Goal: Information Seeking & Learning: Learn about a topic

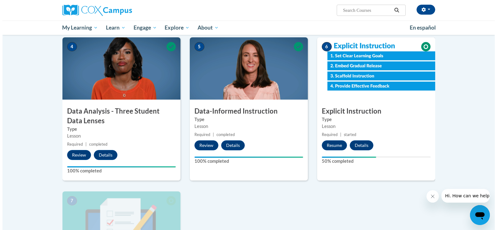
scroll to position [279, 0]
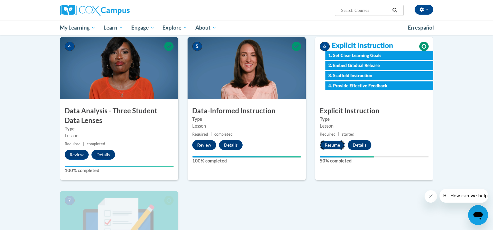
click at [327, 147] on button "Resume" at bounding box center [332, 145] width 25 height 10
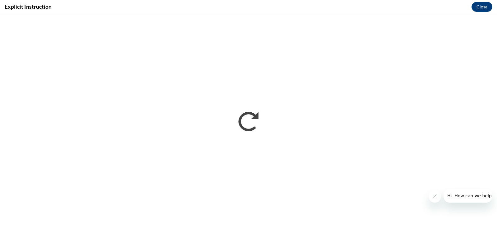
scroll to position [0, 0]
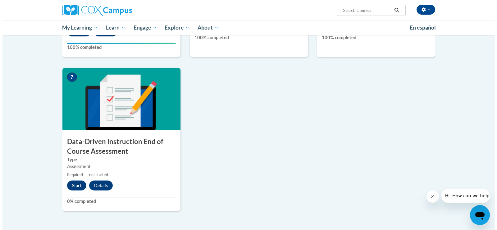
scroll to position [410, 0]
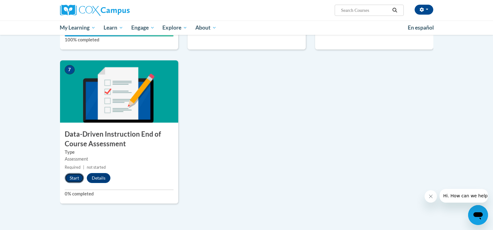
click at [71, 177] on button "Start" at bounding box center [74, 178] width 19 height 10
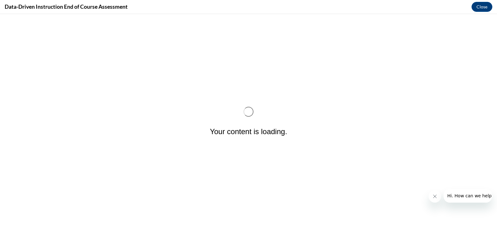
scroll to position [0, 0]
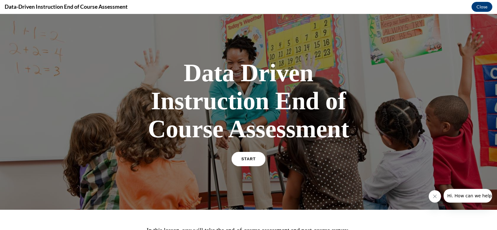
click at [233, 161] on link "START" at bounding box center [249, 159] width 34 height 14
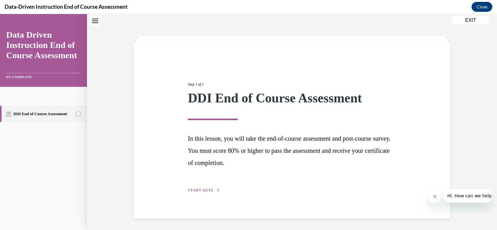
scroll to position [20, 0]
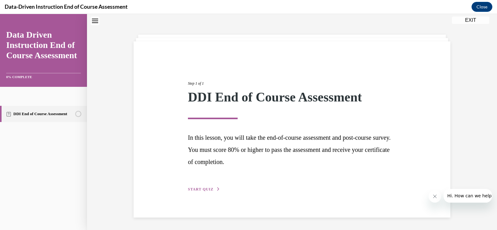
click at [194, 189] on span "START QUIZ" at bounding box center [200, 189] width 25 height 4
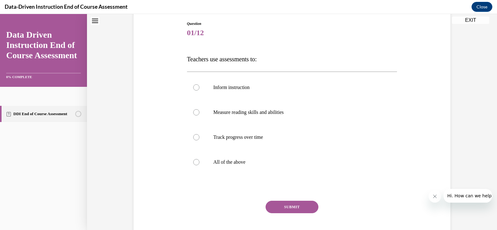
scroll to position [66, 0]
click at [214, 164] on p "All of the above" at bounding box center [298, 162] width 168 height 6
click at [200, 164] on input "All of the above" at bounding box center [196, 162] width 6 height 6
radio input "true"
click at [299, 209] on button "SUBMIT" at bounding box center [292, 206] width 53 height 12
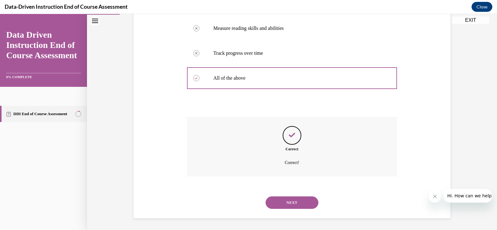
scroll to position [150, 0]
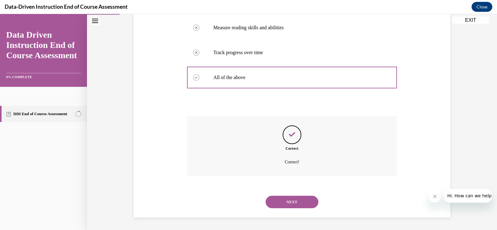
click at [289, 205] on button "NEXT" at bounding box center [292, 202] width 53 height 12
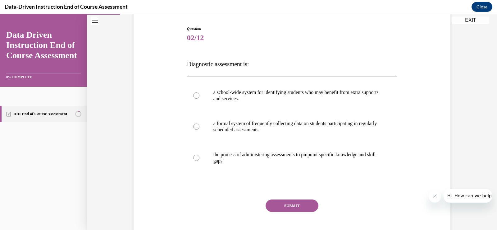
scroll to position [61, 0]
click at [223, 153] on p "the process of administering assessments to pinpoint specific knowledge and ski…" at bounding box center [298, 157] width 168 height 12
click at [200, 154] on input "the process of administering assessments to pinpoint specific knowledge and ski…" at bounding box center [196, 157] width 6 height 6
radio input "true"
click at [285, 206] on button "SUBMIT" at bounding box center [292, 205] width 53 height 12
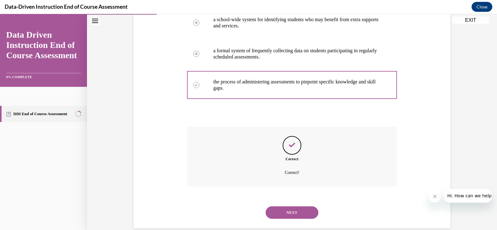
scroll to position [144, 0]
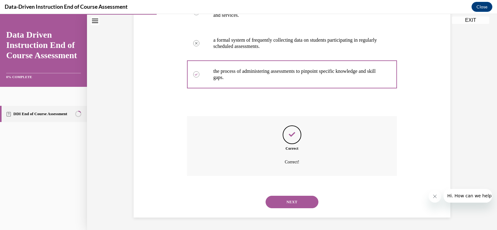
click at [291, 201] on button "NEXT" at bounding box center [292, 202] width 53 height 12
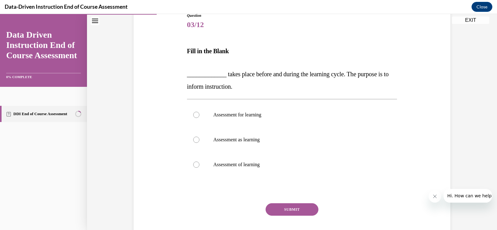
scroll to position [74, 0]
click at [233, 138] on p "Assessment as learning" at bounding box center [298, 139] width 168 height 6
click at [200, 138] on input "Assessment as learning" at bounding box center [196, 139] width 6 height 6
radio input "true"
click at [277, 211] on button "SUBMIT" at bounding box center [292, 209] width 53 height 12
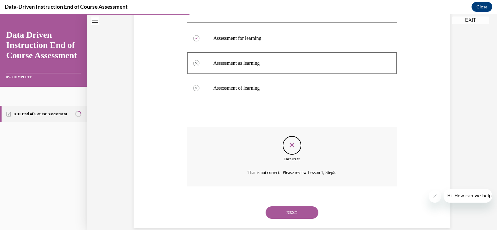
scroll to position [161, 0]
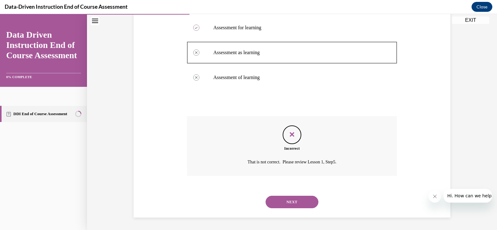
click at [286, 201] on button "NEXT" at bounding box center [292, 202] width 53 height 12
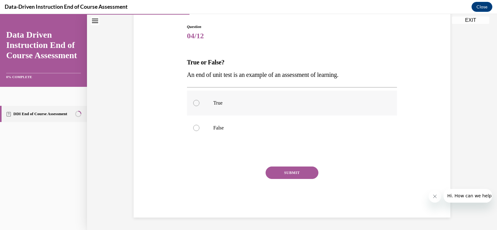
click at [214, 104] on p "True" at bounding box center [298, 103] width 168 height 6
click at [200, 104] on input "True" at bounding box center [196, 103] width 6 height 6
radio input "true"
click at [296, 169] on button "SUBMIT" at bounding box center [292, 172] width 53 height 12
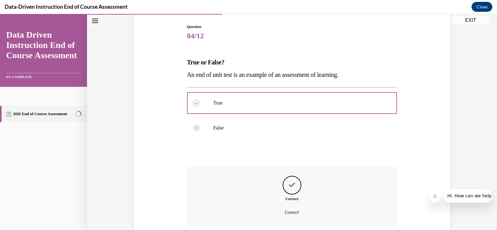
scroll to position [113, 0]
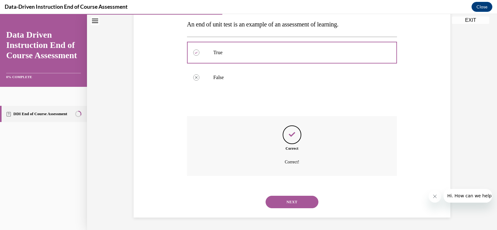
click at [287, 200] on button "NEXT" at bounding box center [292, 202] width 53 height 12
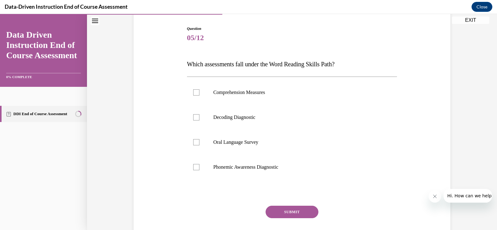
scroll to position [61, 0]
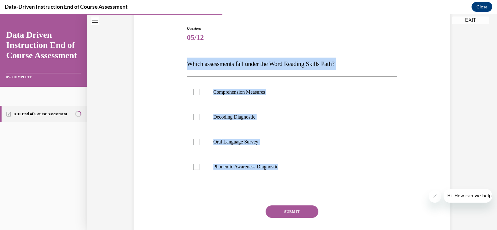
drag, startPoint x: 287, startPoint y: 168, endPoint x: 183, endPoint y: 63, distance: 147.3
click at [186, 63] on div "Question 05/12 Which assessments fall under the Word Reading Skills Path? Compr…" at bounding box center [293, 136] width 214 height 240
copy div "Which assessments fall under the Word Reading Skills Path? Comprehension Measur…"
click at [193, 117] on div at bounding box center [196, 117] width 6 height 6
click at [193, 117] on input "Decoding Diagnostic" at bounding box center [196, 117] width 6 height 6
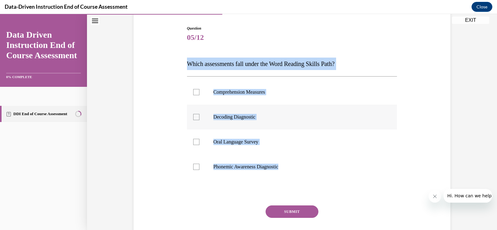
checkbox input "true"
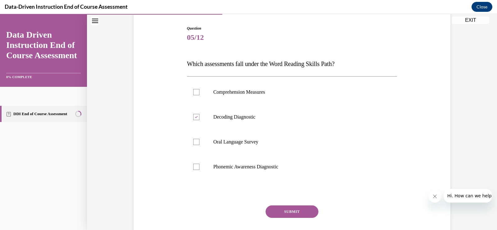
click at [280, 212] on button "SUBMIT" at bounding box center [292, 211] width 53 height 12
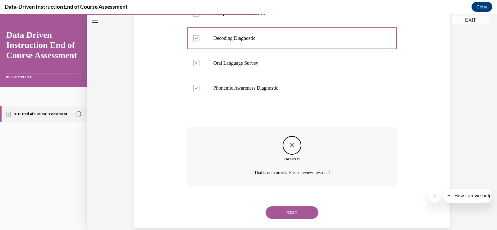
scroll to position [150, 0]
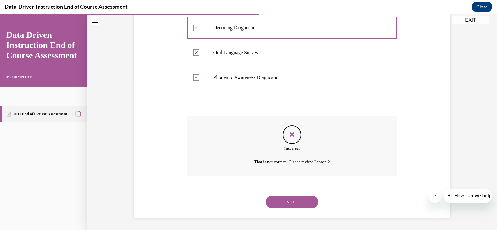
click at [281, 201] on button "NEXT" at bounding box center [292, 202] width 53 height 12
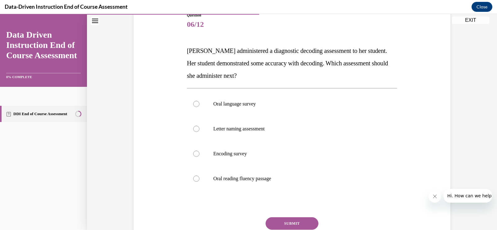
scroll to position [74, 0]
drag, startPoint x: 275, startPoint y: 178, endPoint x: 182, endPoint y: 47, distance: 160.9
click at [182, 47] on div "Question 06/12 [PERSON_NAME] administered a diagnostic decoding assessment to h…" at bounding box center [292, 130] width 320 height 274
copy div "[PERSON_NAME] administered a diagnostic decoding assessment to her student. Her…"
click at [156, 164] on div "Question 06/12 [PERSON_NAME] administered a diagnostic decoding assessment to h…" at bounding box center [292, 130] width 320 height 274
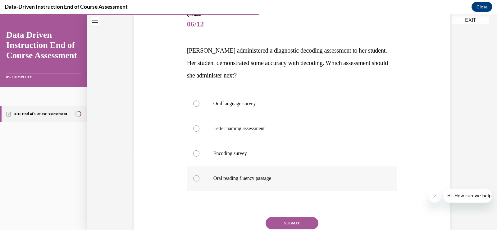
click at [231, 178] on p "Oral reading fluency passage" at bounding box center [298, 178] width 168 height 6
click at [200, 178] on input "Oral reading fluency passage" at bounding box center [196, 178] width 6 height 6
radio input "true"
click at [280, 220] on button "SUBMIT" at bounding box center [292, 223] width 53 height 12
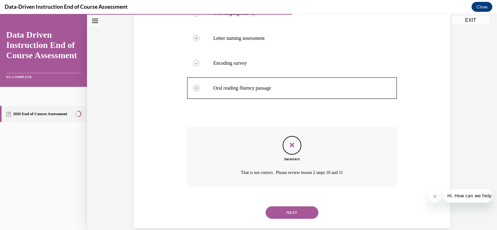
scroll to position [175, 0]
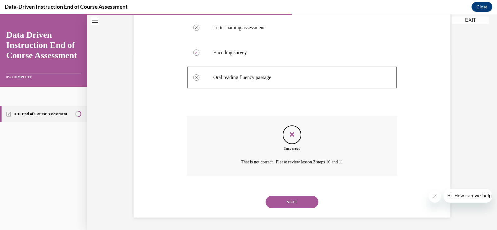
click at [286, 203] on button "NEXT" at bounding box center [292, 202] width 53 height 12
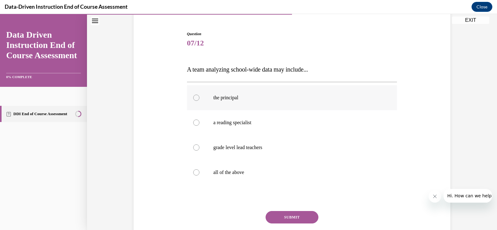
scroll to position [56, 0]
click at [248, 164] on label "all of the above" at bounding box center [292, 171] width 210 height 25
click at [200, 169] on input "all of the above" at bounding box center [196, 172] width 6 height 6
radio input "true"
click at [285, 217] on button "SUBMIT" at bounding box center [292, 216] width 53 height 12
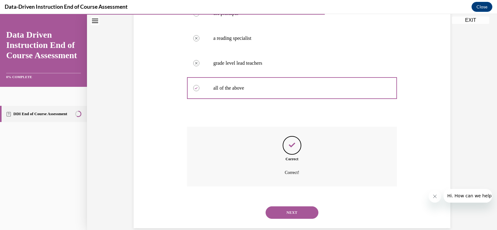
scroll to position [150, 0]
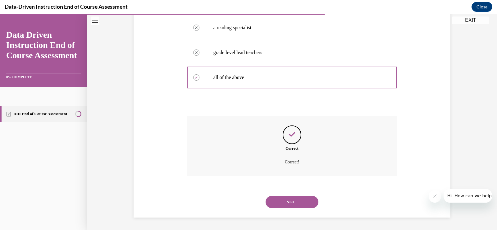
click at [296, 206] on button "NEXT" at bounding box center [292, 202] width 53 height 12
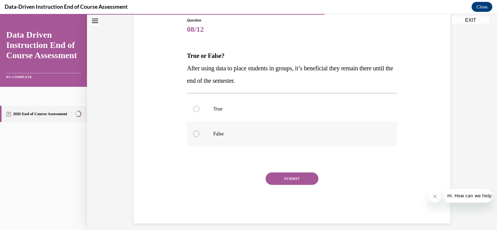
click at [214, 132] on p "False" at bounding box center [298, 134] width 168 height 6
click at [200, 132] on input "False" at bounding box center [196, 134] width 6 height 6
radio input "true"
click at [287, 178] on button "SUBMIT" at bounding box center [292, 178] width 53 height 12
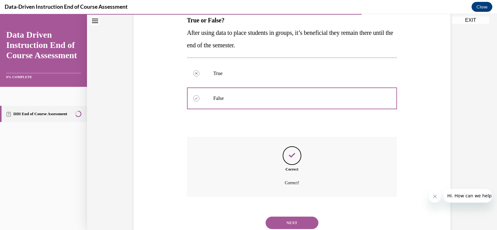
scroll to position [125, 0]
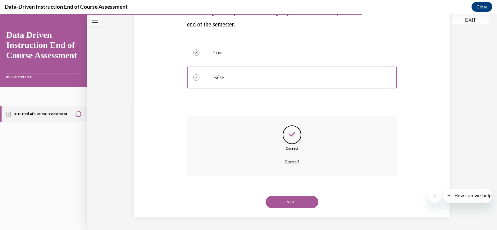
click at [284, 201] on button "NEXT" at bounding box center [292, 202] width 53 height 12
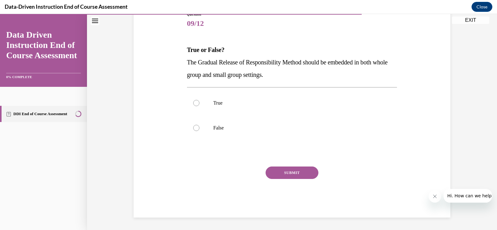
scroll to position [69, 0]
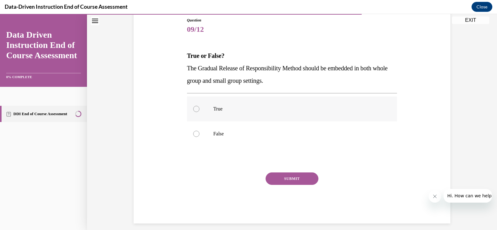
click at [215, 110] on p "True" at bounding box center [298, 109] width 168 height 6
click at [200, 110] on input "True" at bounding box center [196, 109] width 6 height 6
radio input "true"
click at [282, 178] on button "SUBMIT" at bounding box center [292, 178] width 53 height 12
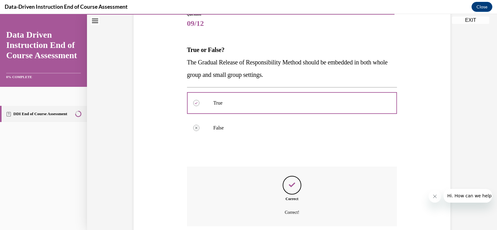
scroll to position [125, 0]
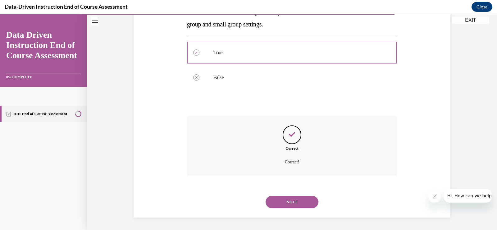
click at [287, 195] on div "NEXT" at bounding box center [292, 201] width 210 height 25
click at [285, 203] on button "NEXT" at bounding box center [292, 202] width 53 height 12
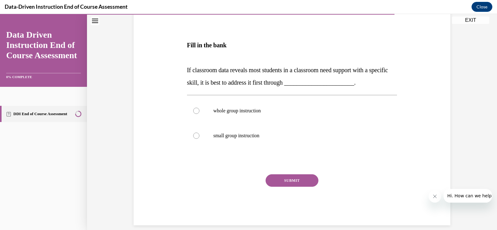
scroll to position [98, 0]
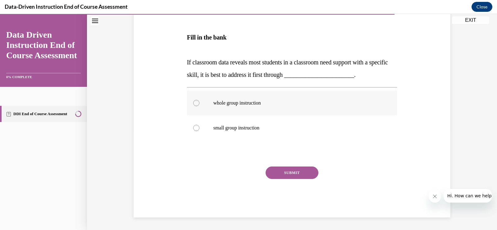
click at [246, 102] on p "whole group instruction" at bounding box center [298, 103] width 168 height 6
click at [200, 102] on input "whole group instruction" at bounding box center [196, 103] width 6 height 6
radio input "true"
click at [287, 173] on button "SUBMIT" at bounding box center [292, 172] width 53 height 12
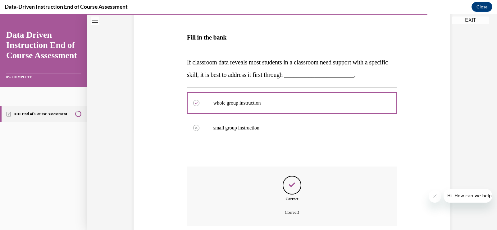
scroll to position [148, 0]
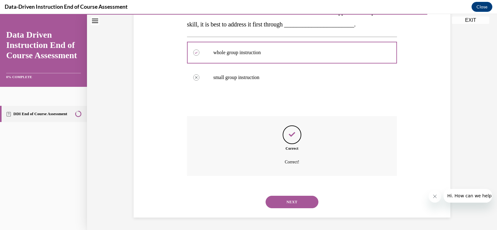
click at [273, 202] on button "NEXT" at bounding box center [292, 202] width 53 height 12
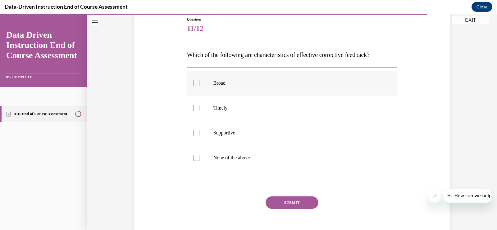
scroll to position [70, 0]
click at [219, 113] on label "Timely" at bounding box center [292, 107] width 210 height 25
click at [200, 111] on input "Timely" at bounding box center [196, 107] width 6 height 6
checkbox input "true"
click at [220, 133] on p "Supportive" at bounding box center [298, 132] width 168 height 6
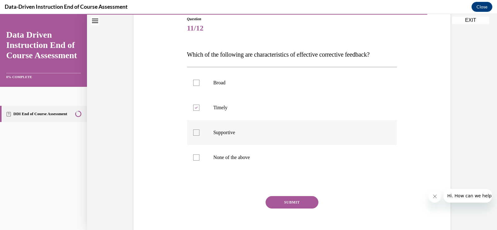
click at [200, 133] on input "Supportive" at bounding box center [196, 132] width 6 height 6
checkbox input "true"
click at [295, 201] on button "SUBMIT" at bounding box center [292, 202] width 53 height 12
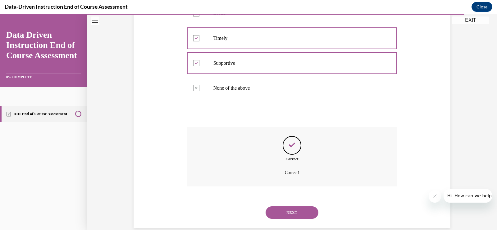
scroll to position [150, 0]
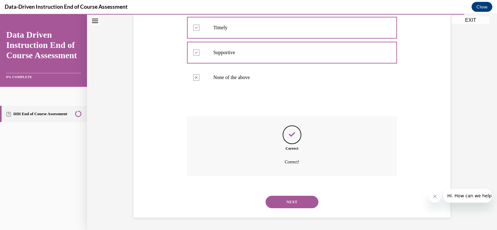
click at [293, 204] on button "NEXT" at bounding box center [292, 202] width 53 height 12
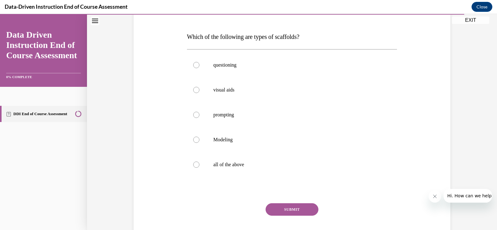
scroll to position [91, 0]
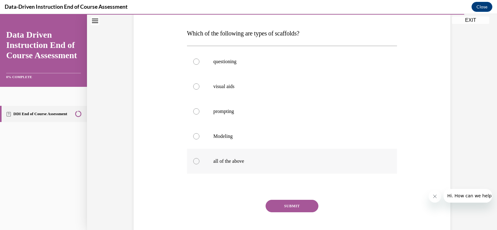
click at [228, 160] on p "all of the above" at bounding box center [298, 161] width 168 height 6
click at [200, 160] on input "all of the above" at bounding box center [196, 161] width 6 height 6
radio input "true"
click at [288, 203] on button "SUBMIT" at bounding box center [292, 206] width 53 height 12
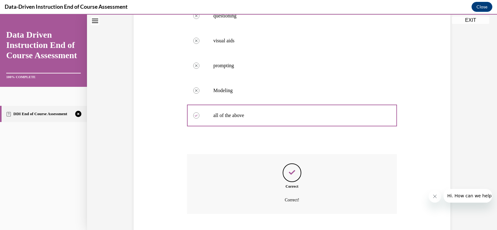
scroll to position [175, 0]
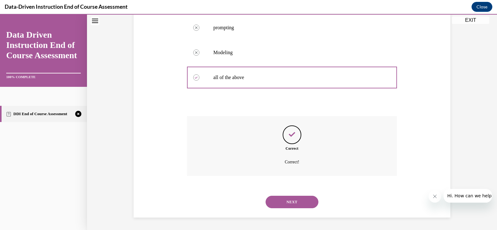
click at [299, 202] on button "NEXT" at bounding box center [292, 202] width 53 height 12
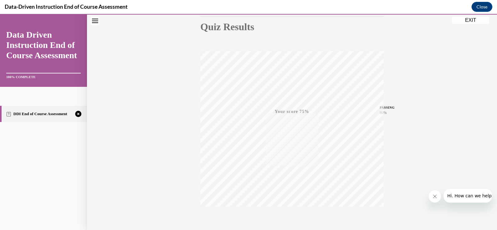
scroll to position [103, 0]
click at [287, 195] on icon "button" at bounding box center [292, 191] width 22 height 7
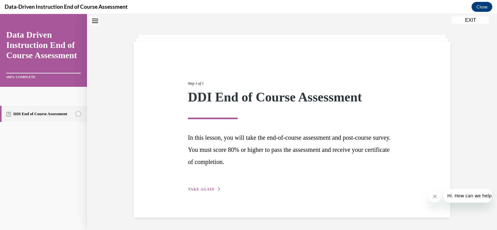
scroll to position [20, 0]
click at [195, 191] on button "TAKE AGAIN" at bounding box center [204, 189] width 33 height 6
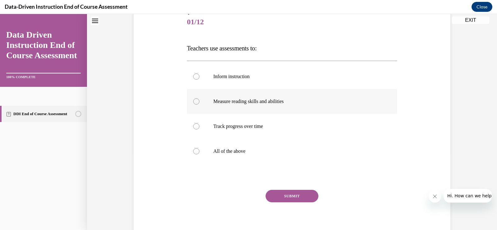
scroll to position [82, 0]
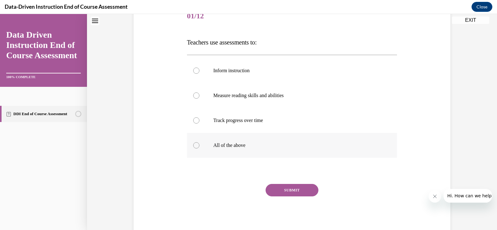
click at [220, 144] on p "All of the above" at bounding box center [298, 145] width 168 height 6
click at [200, 144] on input "All of the above" at bounding box center [196, 145] width 6 height 6
radio input "true"
click at [291, 188] on button "SUBMIT" at bounding box center [292, 190] width 53 height 12
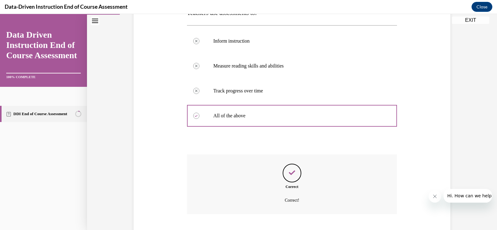
scroll to position [150, 0]
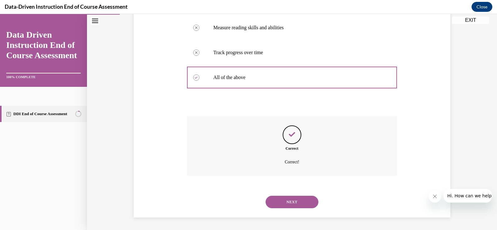
click at [287, 197] on button "NEXT" at bounding box center [292, 202] width 53 height 12
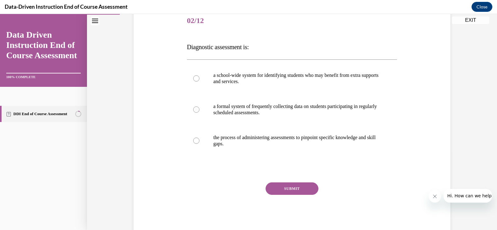
scroll to position [94, 0]
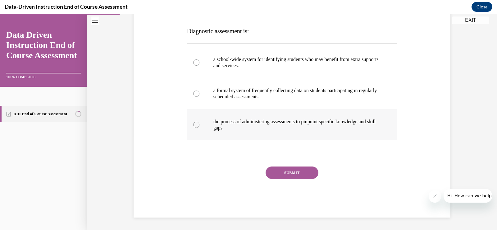
click at [234, 130] on p "the process of administering assessments to pinpoint specific knowledge and ski…" at bounding box center [298, 124] width 168 height 12
click at [200, 128] on input "the process of administering assessments to pinpoint specific knowledge and ski…" at bounding box center [196, 125] width 6 height 6
radio input "true"
click at [290, 173] on button "SUBMIT" at bounding box center [292, 172] width 53 height 12
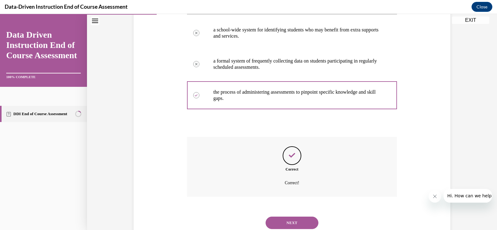
scroll to position [144, 0]
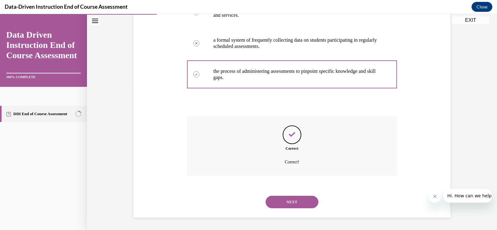
click at [290, 199] on button "NEXT" at bounding box center [292, 202] width 53 height 12
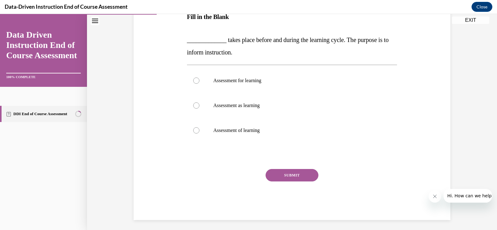
scroll to position [108, 0]
click at [233, 75] on label "Assessment for learning" at bounding box center [292, 80] width 210 height 25
click at [200, 77] on input "Assessment for learning" at bounding box center [196, 80] width 6 height 6
radio input "true"
click at [283, 179] on button "SUBMIT" at bounding box center [292, 174] width 53 height 12
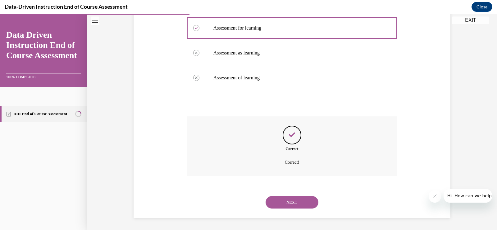
scroll to position [161, 0]
click at [290, 208] on div "NEXT" at bounding box center [292, 201] width 210 height 25
click at [282, 200] on button "NEXT" at bounding box center [292, 202] width 53 height 12
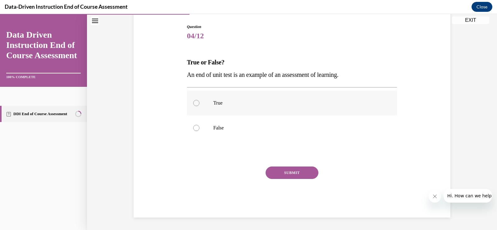
click at [214, 105] on p "True" at bounding box center [298, 103] width 168 height 6
click at [200, 105] on input "True" at bounding box center [196, 103] width 6 height 6
radio input "true"
click at [296, 176] on button "SUBMIT" at bounding box center [292, 172] width 53 height 12
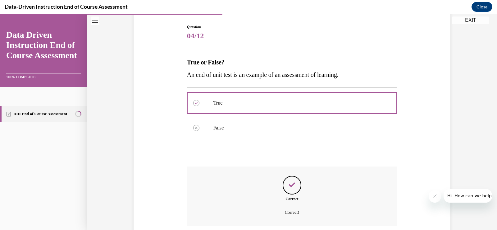
scroll to position [113, 0]
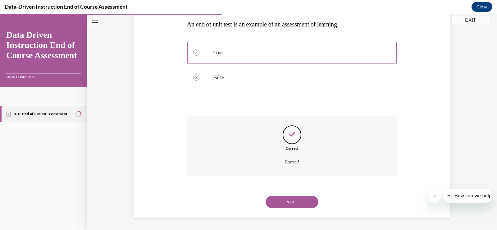
click at [286, 204] on button "NEXT" at bounding box center [292, 202] width 53 height 12
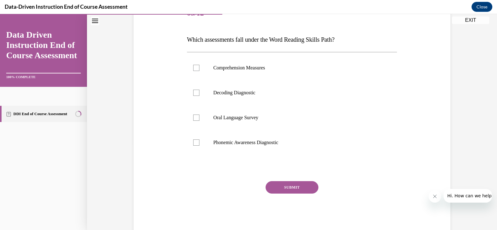
scroll to position [85, 0]
click at [231, 94] on p "Decoding Diagnostic" at bounding box center [298, 92] width 168 height 6
click at [200, 94] on input "Decoding Diagnostic" at bounding box center [196, 92] width 6 height 6
checkbox input "true"
click at [230, 137] on label "Phonemic Awareness Diagnostic" at bounding box center [292, 142] width 210 height 25
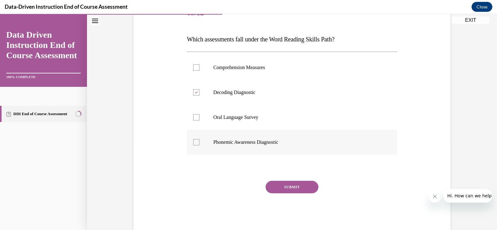
click at [200, 139] on input "Phonemic Awareness Diagnostic" at bounding box center [196, 142] width 6 height 6
checkbox input "true"
click at [296, 186] on button "SUBMIT" at bounding box center [292, 187] width 53 height 12
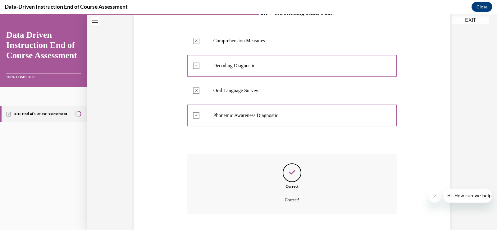
scroll to position [150, 0]
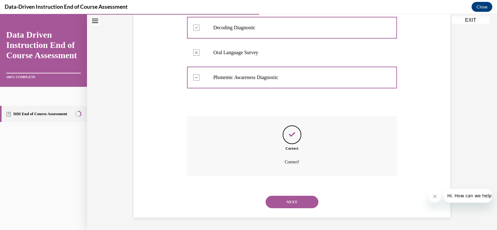
click at [288, 202] on button "NEXT" at bounding box center [292, 202] width 53 height 12
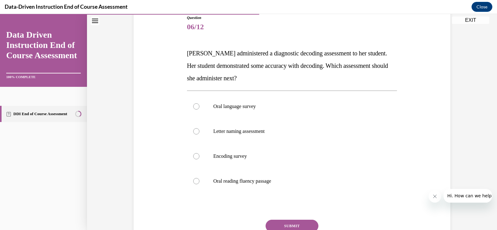
scroll to position [72, 0]
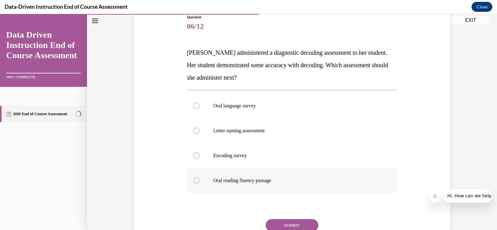
click at [262, 180] on p "Oral reading fluency passage" at bounding box center [298, 180] width 168 height 6
click at [200, 180] on input "Oral reading fluency passage" at bounding box center [196, 180] width 6 height 6
radio input "true"
click at [284, 221] on button "SUBMIT" at bounding box center [292, 225] width 53 height 12
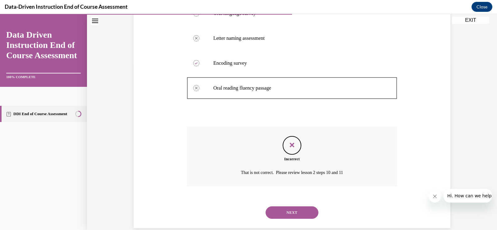
scroll to position [175, 0]
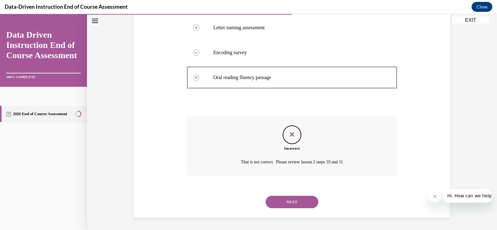
click at [290, 199] on button "NEXT" at bounding box center [292, 202] width 53 height 12
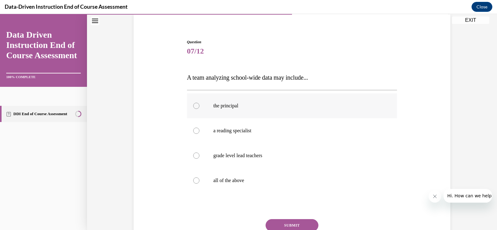
scroll to position [66, 0]
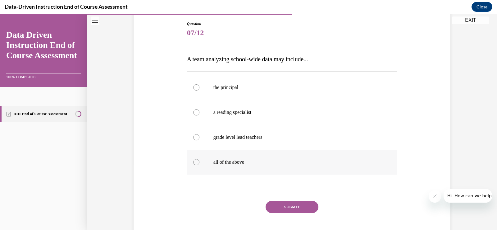
click at [279, 150] on label "all of the above" at bounding box center [292, 162] width 210 height 25
click at [200, 159] on input "all of the above" at bounding box center [196, 162] width 6 height 6
radio input "true"
click at [286, 201] on button "SUBMIT" at bounding box center [292, 207] width 53 height 12
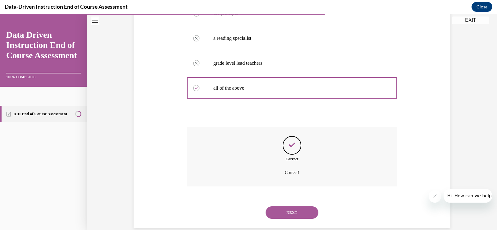
scroll to position [150, 0]
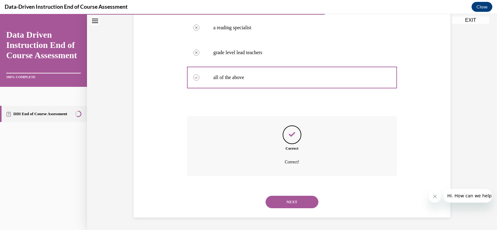
click at [289, 201] on button "NEXT" at bounding box center [292, 202] width 53 height 12
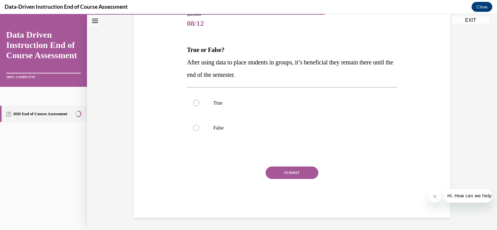
scroll to position [69, 0]
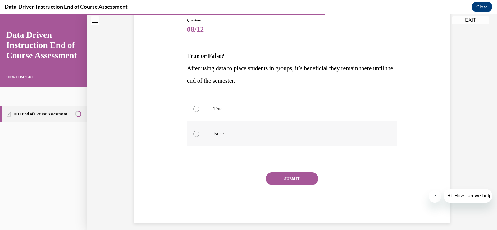
click at [230, 138] on label "False" at bounding box center [292, 133] width 210 height 25
click at [200, 137] on input "False" at bounding box center [196, 134] width 6 height 6
radio input "true"
click at [280, 177] on button "SUBMIT" at bounding box center [292, 178] width 53 height 12
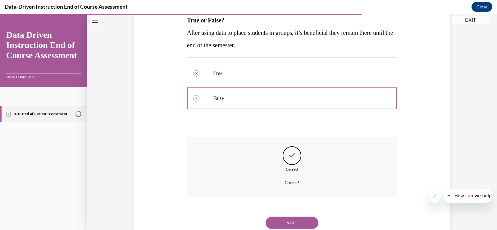
scroll to position [125, 0]
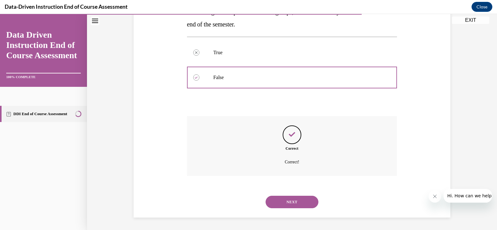
click at [289, 203] on button "NEXT" at bounding box center [292, 202] width 53 height 12
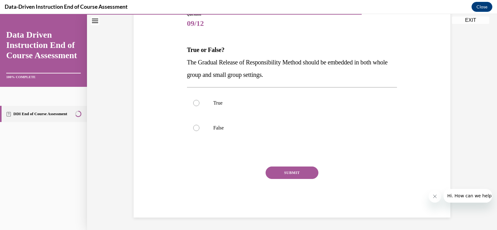
scroll to position [69, 0]
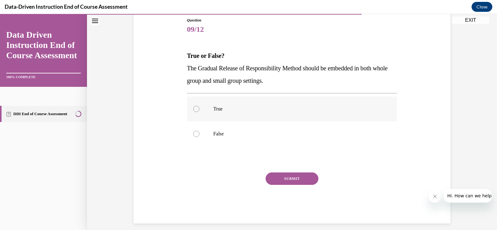
click at [226, 108] on p "True" at bounding box center [298, 109] width 168 height 6
click at [200, 108] on input "True" at bounding box center [196, 109] width 6 height 6
radio input "true"
click at [275, 176] on button "SUBMIT" at bounding box center [292, 178] width 53 height 12
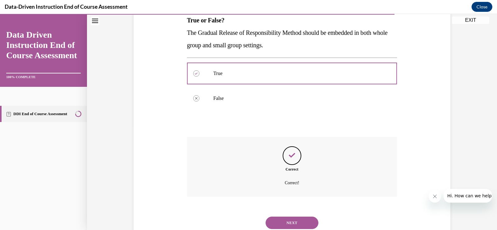
scroll to position [125, 0]
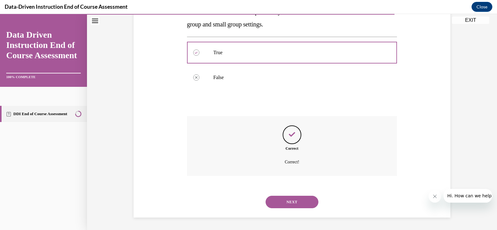
click at [288, 200] on button "NEXT" at bounding box center [292, 202] width 53 height 12
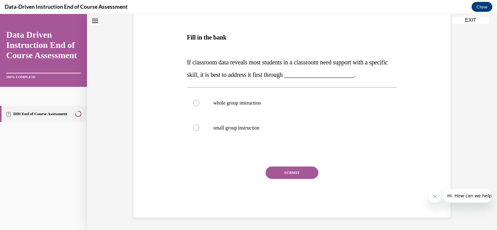
scroll to position [0, 0]
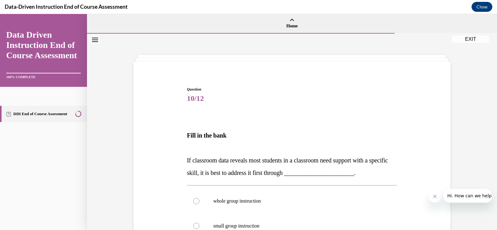
click at [251, 150] on p at bounding box center [292, 147] width 210 height 12
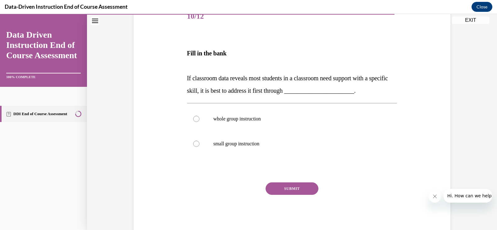
scroll to position [82, 0]
click at [247, 113] on label "whole group instruction" at bounding box center [292, 118] width 210 height 25
click at [200, 115] on input "whole group instruction" at bounding box center [196, 118] width 6 height 6
radio input "true"
click at [283, 186] on button "SUBMIT" at bounding box center [292, 188] width 53 height 12
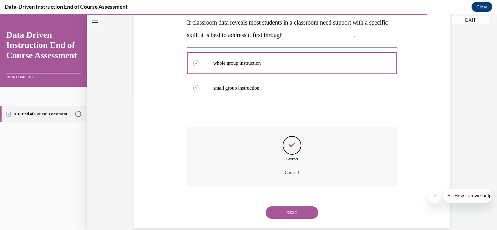
scroll to position [148, 0]
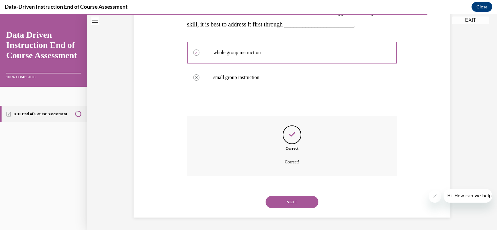
click at [297, 199] on button "NEXT" at bounding box center [292, 202] width 53 height 12
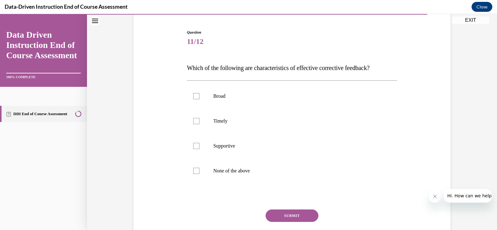
scroll to position [57, 0]
click at [214, 119] on p "Timely" at bounding box center [298, 121] width 168 height 6
click at [200, 119] on input "Timely" at bounding box center [196, 121] width 6 height 6
checkbox input "true"
click at [220, 148] on p "Supportive" at bounding box center [298, 146] width 168 height 6
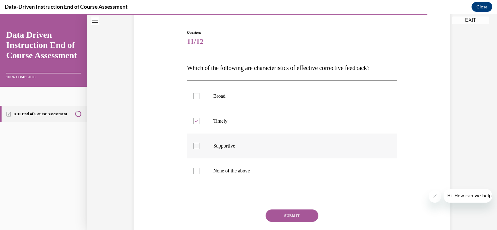
click at [200, 148] on input "Supportive" at bounding box center [196, 146] width 6 height 6
checkbox input "true"
click at [287, 216] on button "SUBMIT" at bounding box center [292, 215] width 53 height 12
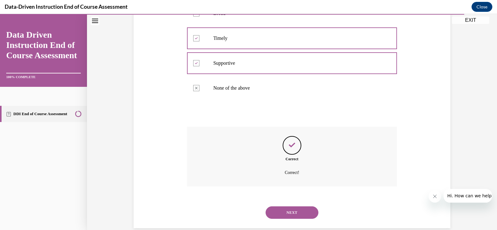
scroll to position [150, 0]
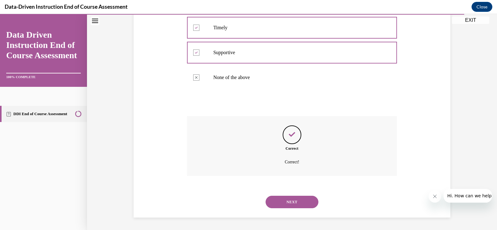
click at [284, 204] on button "NEXT" at bounding box center [292, 202] width 53 height 12
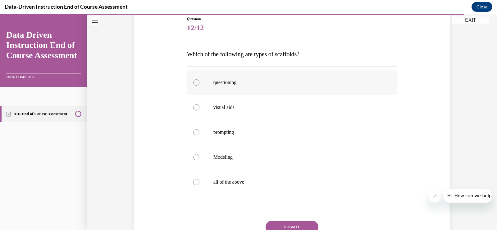
scroll to position [76, 0]
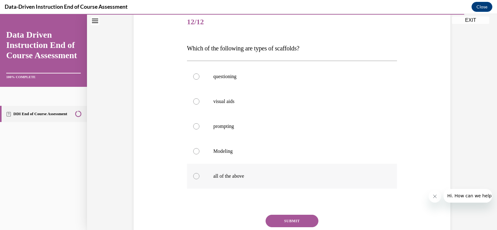
click at [235, 173] on p "all of the above" at bounding box center [298, 176] width 168 height 6
click at [200, 173] on input "all of the above" at bounding box center [196, 176] width 6 height 6
radio input "true"
click at [278, 223] on button "SUBMIT" at bounding box center [292, 220] width 53 height 12
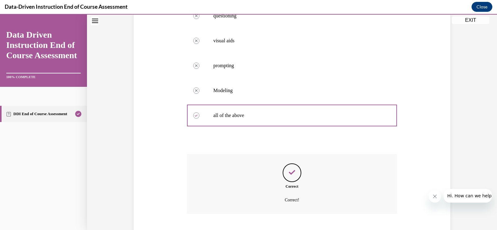
scroll to position [175, 0]
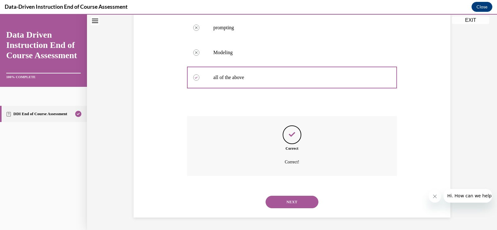
click at [295, 202] on button "NEXT" at bounding box center [292, 202] width 53 height 12
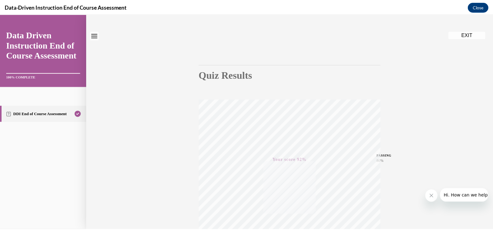
scroll to position [0, 0]
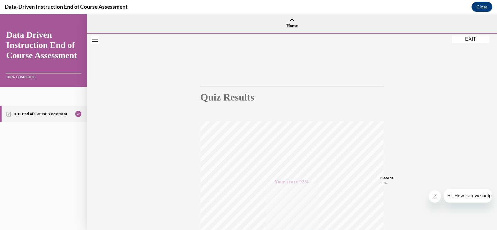
click at [479, 41] on button "EXIT" at bounding box center [470, 38] width 37 height 7
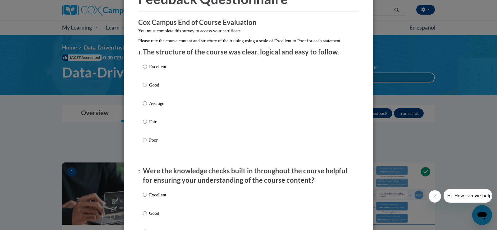
scroll to position [54, 0]
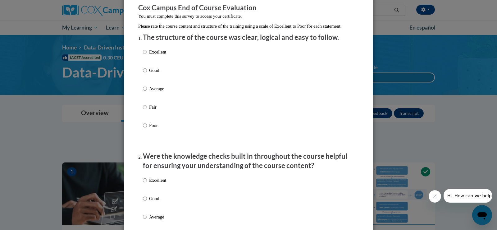
click at [152, 55] on p "Excellent" at bounding box center [157, 51] width 17 height 7
click at [147, 55] on input "Excellent" at bounding box center [145, 51] width 4 height 7
radio input "true"
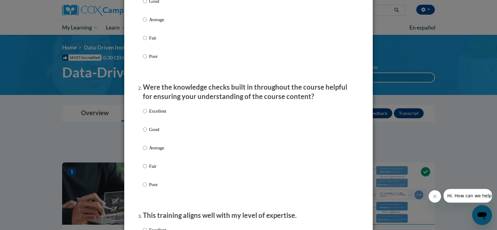
click at [149, 114] on p "Excellent" at bounding box center [157, 111] width 17 height 7
click at [147, 114] on input "Excellent" at bounding box center [145, 111] width 4 height 7
radio input "true"
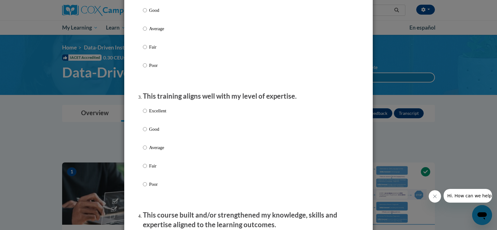
click at [149, 114] on p "Excellent" at bounding box center [157, 110] width 17 height 7
click at [147, 114] on input "Excellent" at bounding box center [145, 110] width 4 height 7
radio input "true"
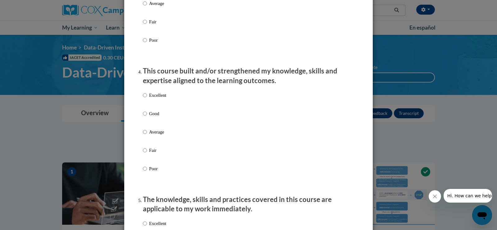
scroll to position [386, 0]
click at [152, 104] on label "Excellent" at bounding box center [154, 99] width 23 height 17
click at [147, 98] on input "Excellent" at bounding box center [145, 94] width 4 height 7
radio input "true"
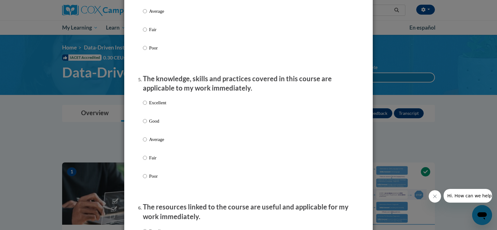
click at [151, 104] on div "Excellent Good Average Fair Poor" at bounding box center [154, 144] width 23 height 96
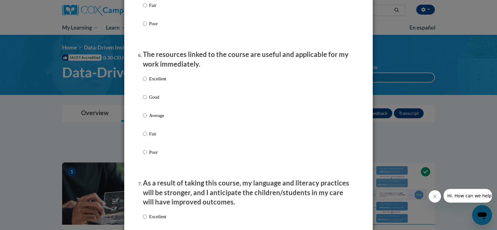
scroll to position [659, 0]
click at [152, 82] on p "Excellent" at bounding box center [157, 78] width 17 height 7
click at [147, 82] on input "Excellent" at bounding box center [145, 78] width 4 height 7
radio input "true"
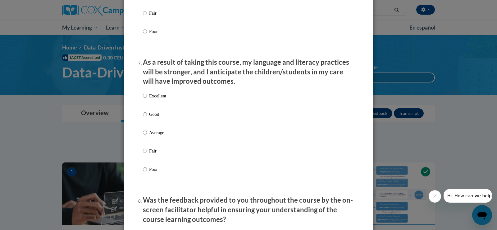
scroll to position [780, 0]
click at [156, 99] on p "Excellent" at bounding box center [157, 95] width 17 height 7
click at [147, 99] on input "Excellent" at bounding box center [145, 95] width 4 height 7
radio input "true"
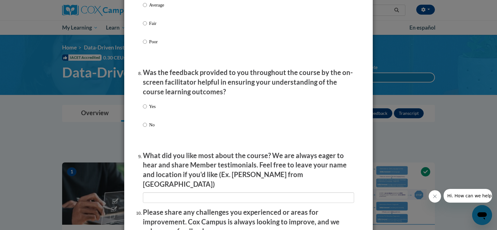
scroll to position [913, 0]
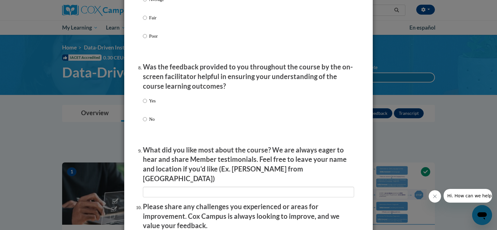
click at [149, 109] on label "Yes" at bounding box center [149, 105] width 13 height 17
click at [147, 104] on input "Yes" at bounding box center [145, 100] width 4 height 7
radio input "true"
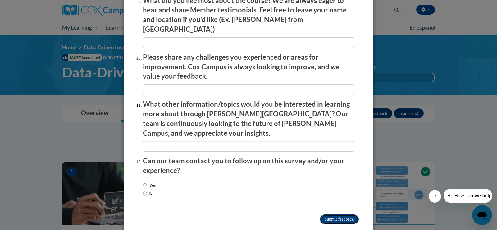
click at [330, 214] on input "Submit feedback" at bounding box center [339, 219] width 39 height 10
